Goal: Check status: Check status

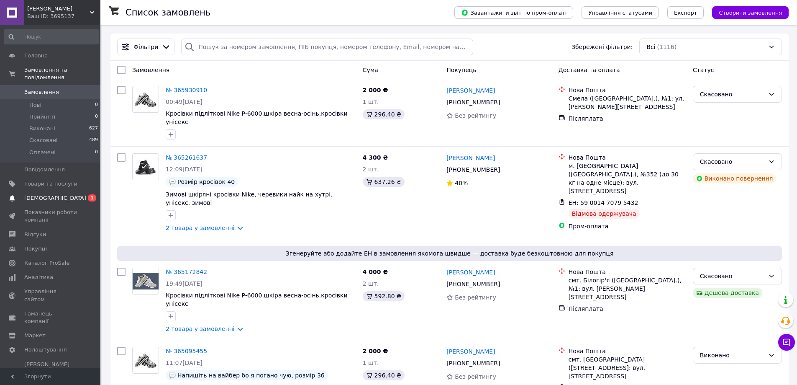
click at [28, 194] on span "[DEMOGRAPHIC_DATA]" at bounding box center [55, 198] width 62 height 8
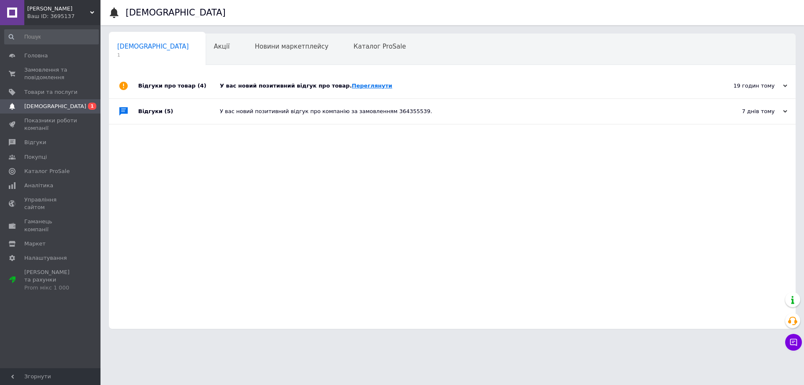
click at [352, 87] on link "Переглянути" at bounding box center [372, 85] width 41 height 6
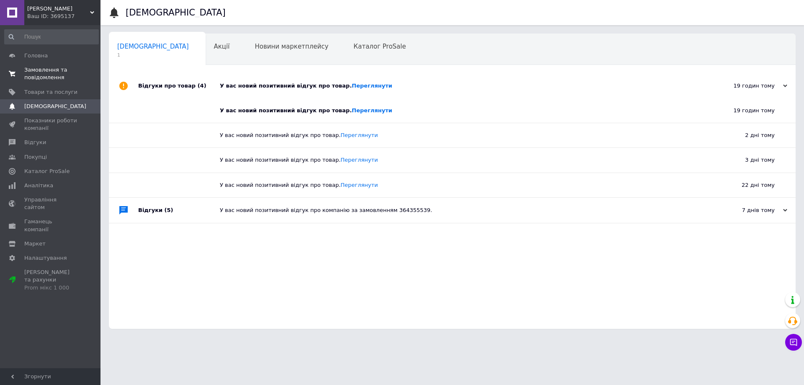
click at [42, 71] on span "Замовлення та повідомлення" at bounding box center [50, 73] width 53 height 15
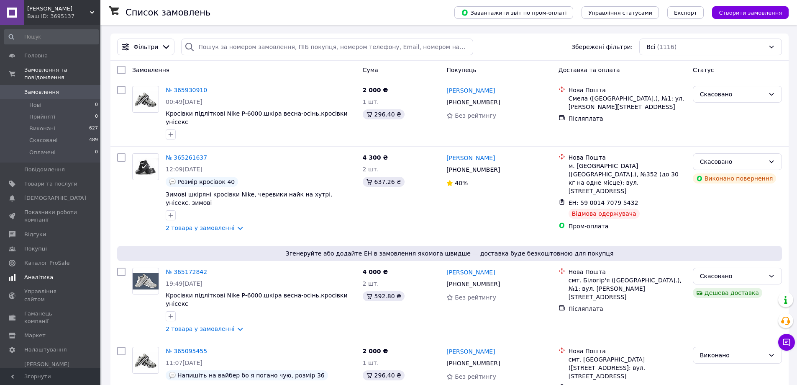
click at [40, 273] on span "Аналітика" at bounding box center [38, 277] width 29 height 8
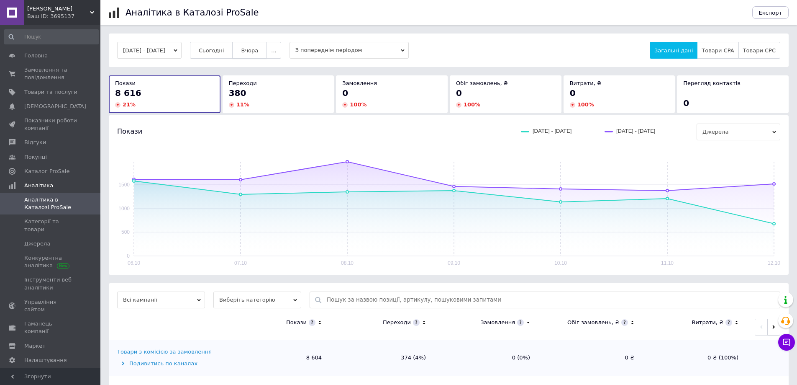
click at [257, 47] on span "Вчора" at bounding box center [249, 50] width 17 height 6
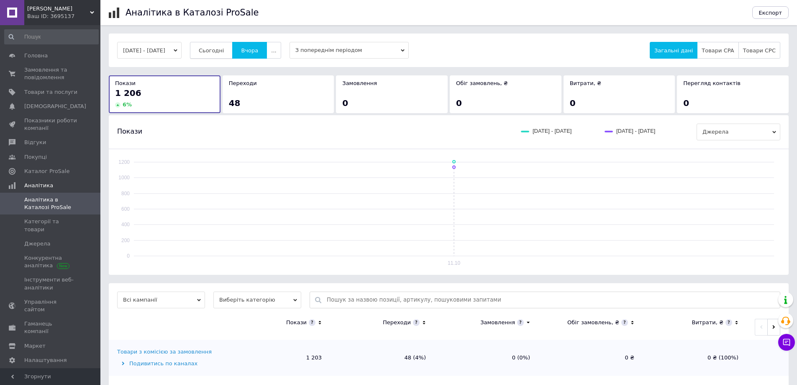
click at [224, 54] on span "Сьогодні" at bounding box center [212, 50] width 26 height 6
